Goal: Information Seeking & Learning: Find specific fact

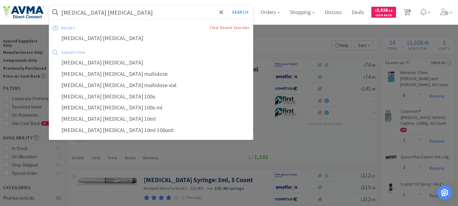
select select "6"
select select "2"
select select "3"
select select "1"
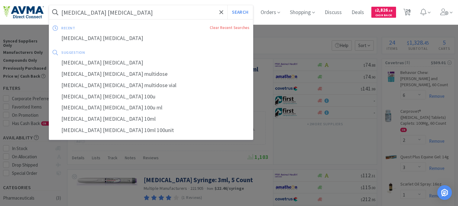
select select "1"
select select "6"
select select "1"
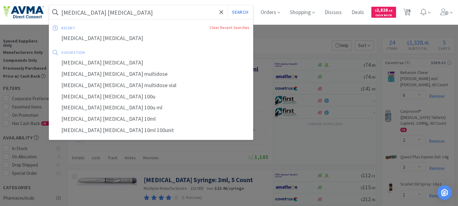
select select "3"
select select "2"
select select "1"
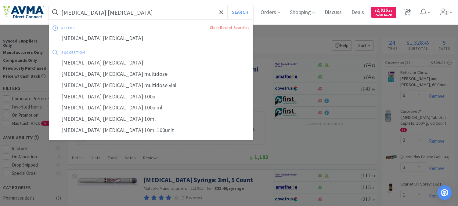
select select "1"
select select "8"
select select "5"
select select "1"
select select "4"
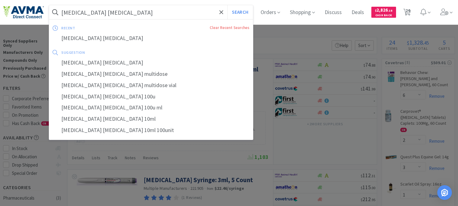
select select "1"
select select "6"
select select "3"
select select "1"
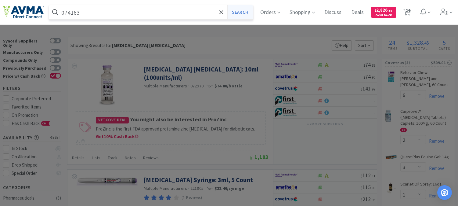
click at [246, 8] on button "Search" at bounding box center [239, 12] width 25 height 14
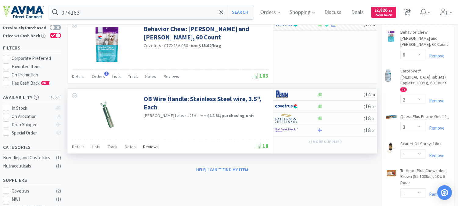
scroll to position [34, 0]
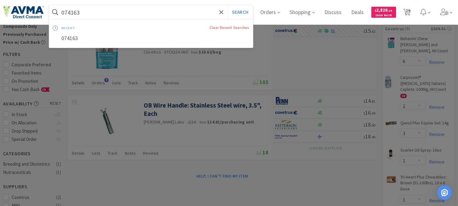
click at [103, 12] on input "074163" at bounding box center [151, 12] width 204 height 14
click at [92, 11] on input "074163" at bounding box center [151, 12] width 204 height 14
click at [98, 13] on input "074163" at bounding box center [151, 12] width 204 height 14
click at [64, 10] on input "074163" at bounding box center [151, 12] width 204 height 14
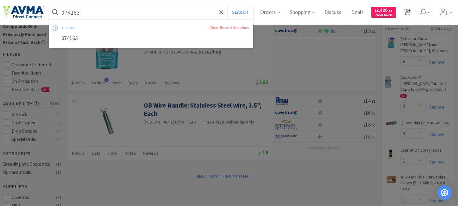
click at [64, 10] on input "074163" at bounding box center [151, 12] width 204 height 14
paste input "655006"
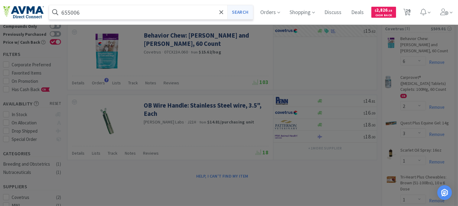
type input "655006"
click at [245, 12] on button "Search" at bounding box center [239, 12] width 25 height 14
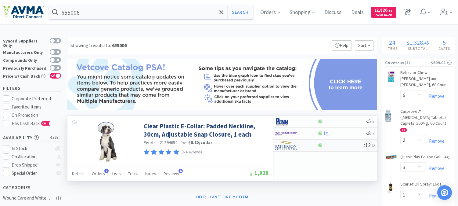
click at [287, 148] on img at bounding box center [286, 145] width 23 height 9
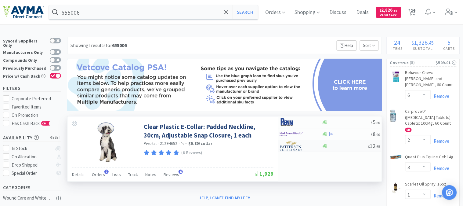
select select "1"
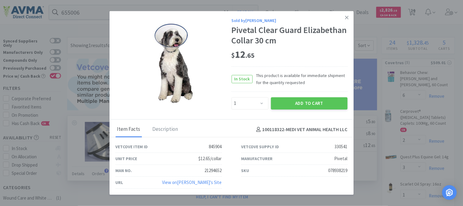
click at [336, 170] on div "078938219" at bounding box center [337, 170] width 19 height 7
copy div "078938219"
